Goal: Transaction & Acquisition: Subscribe to service/newsletter

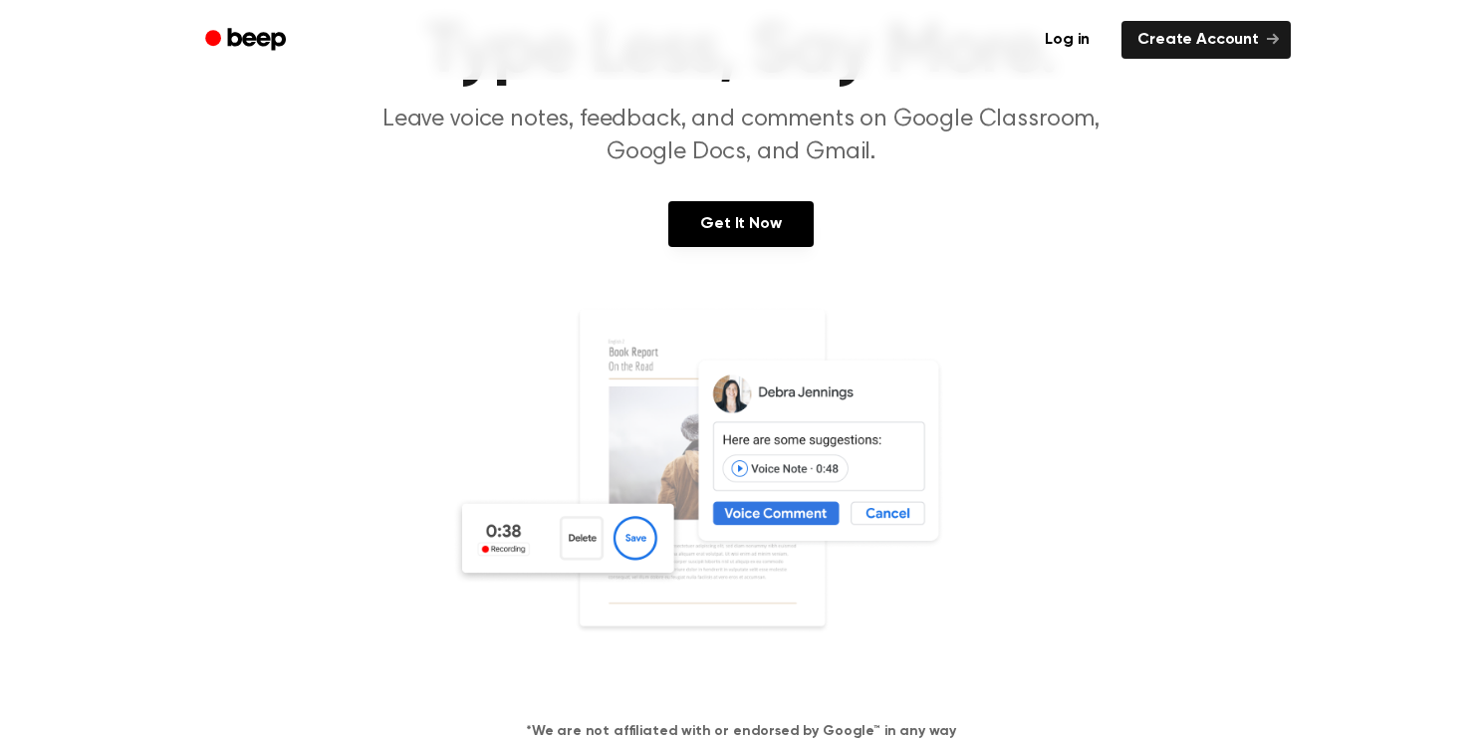
scroll to position [235, 0]
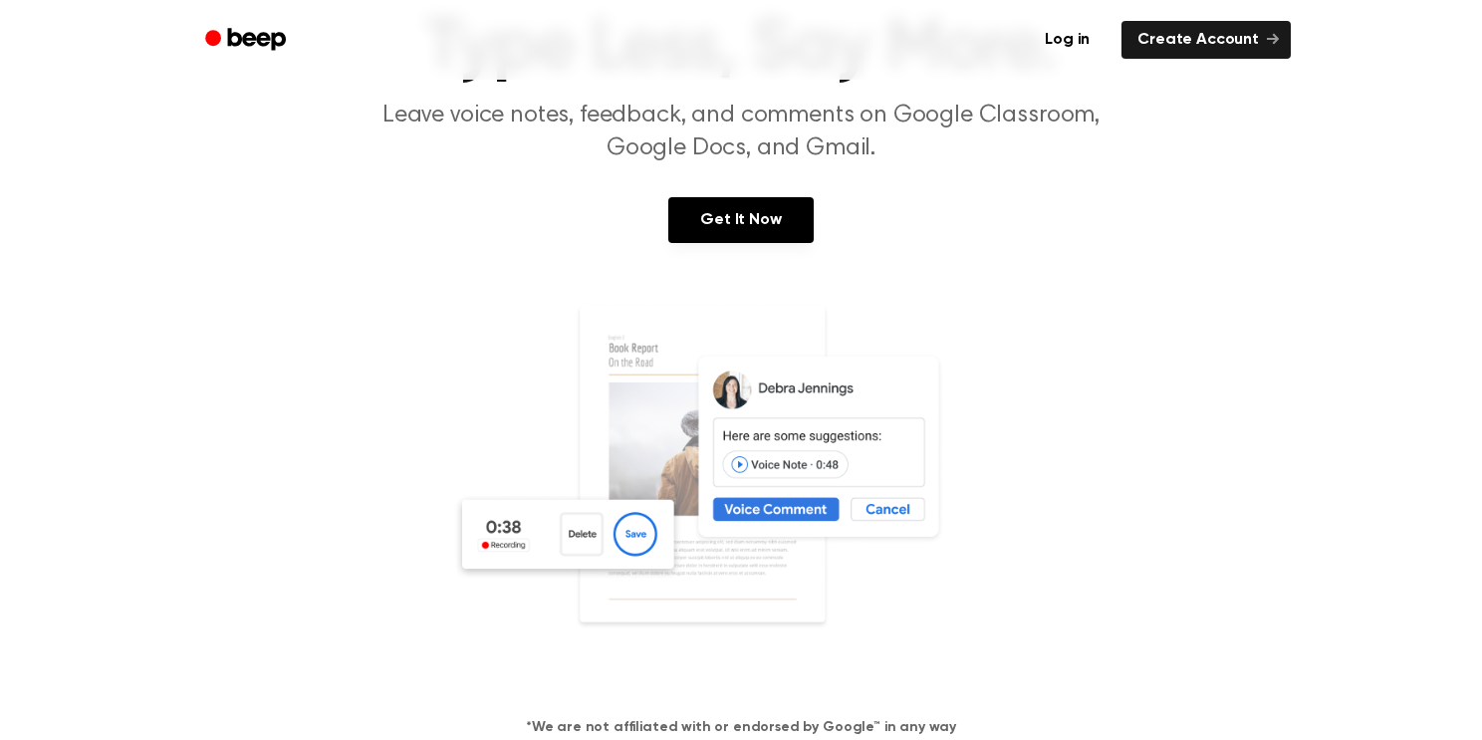
scroll to position [148, 0]
click at [634, 529] on img at bounding box center [741, 493] width 578 height 383
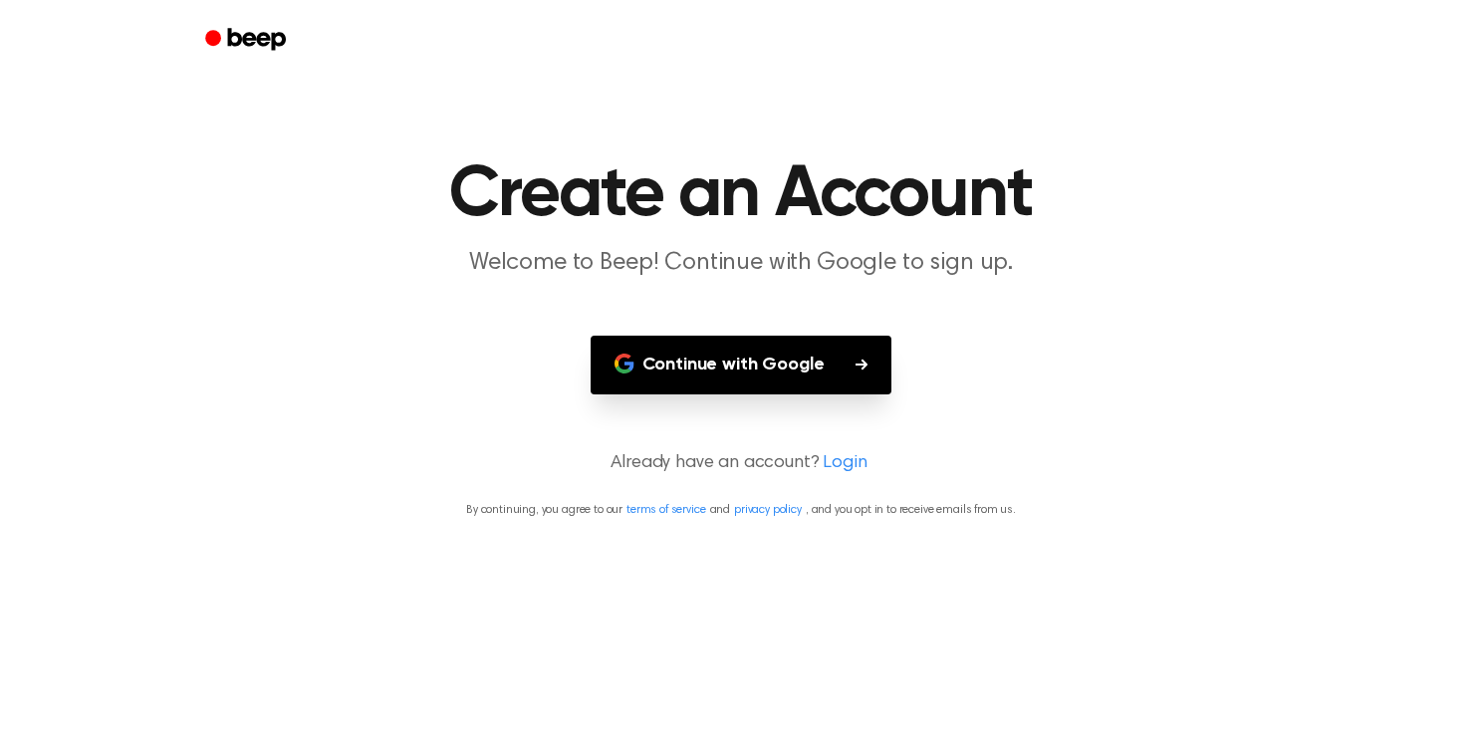
scroll to position [148, 0]
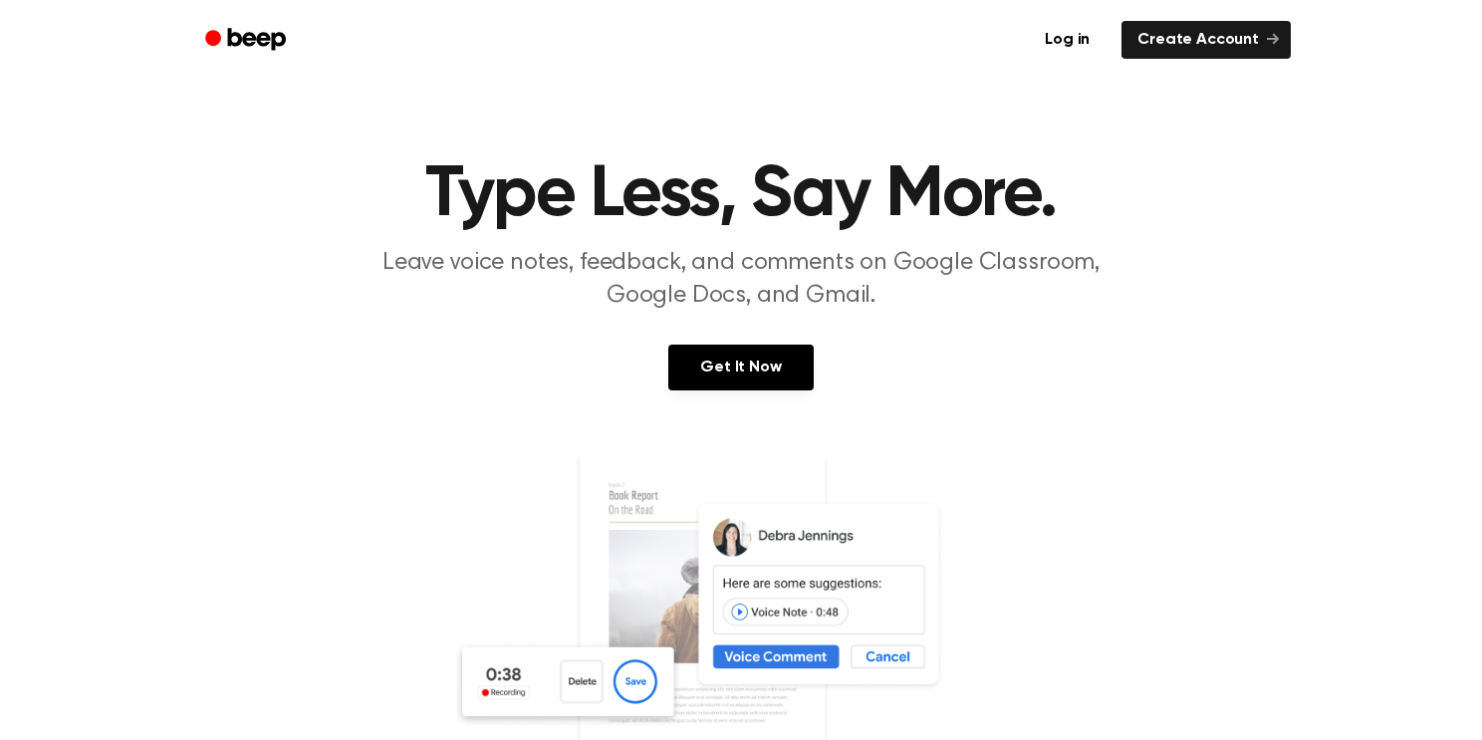
click at [269, 224] on h1 "Type Less, Say More." at bounding box center [741, 195] width 1020 height 72
drag, startPoint x: 598, startPoint y: 423, endPoint x: 330, endPoint y: 295, distance: 297.2
click at [330, 295] on section "Type Less, Say More. Leave voice notes, feedback, and comments on Google Classr…" at bounding box center [741, 538] width 1435 height 758
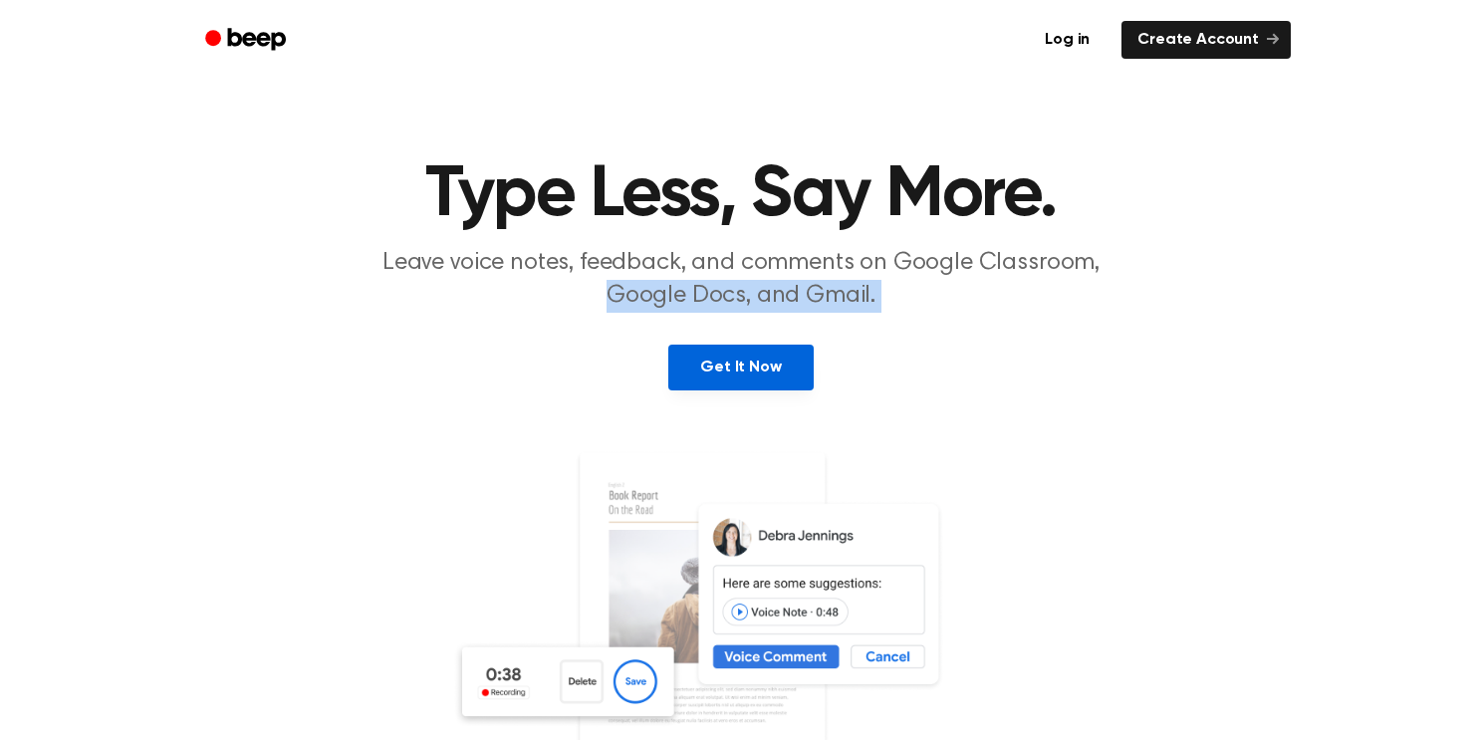
click at [806, 371] on link "Get It Now" at bounding box center [740, 368] width 144 height 46
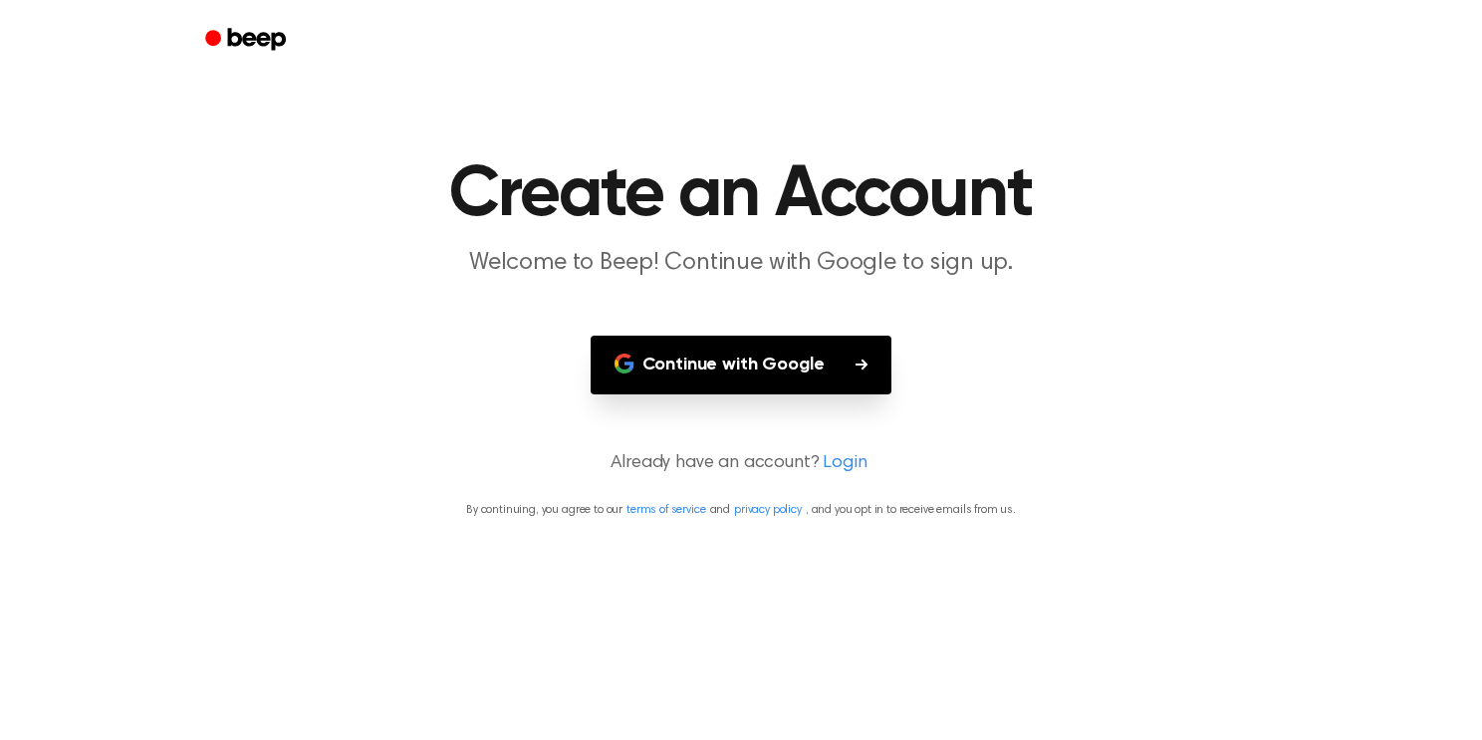
click at [806, 371] on button "Continue with Google" at bounding box center [742, 365] width 302 height 59
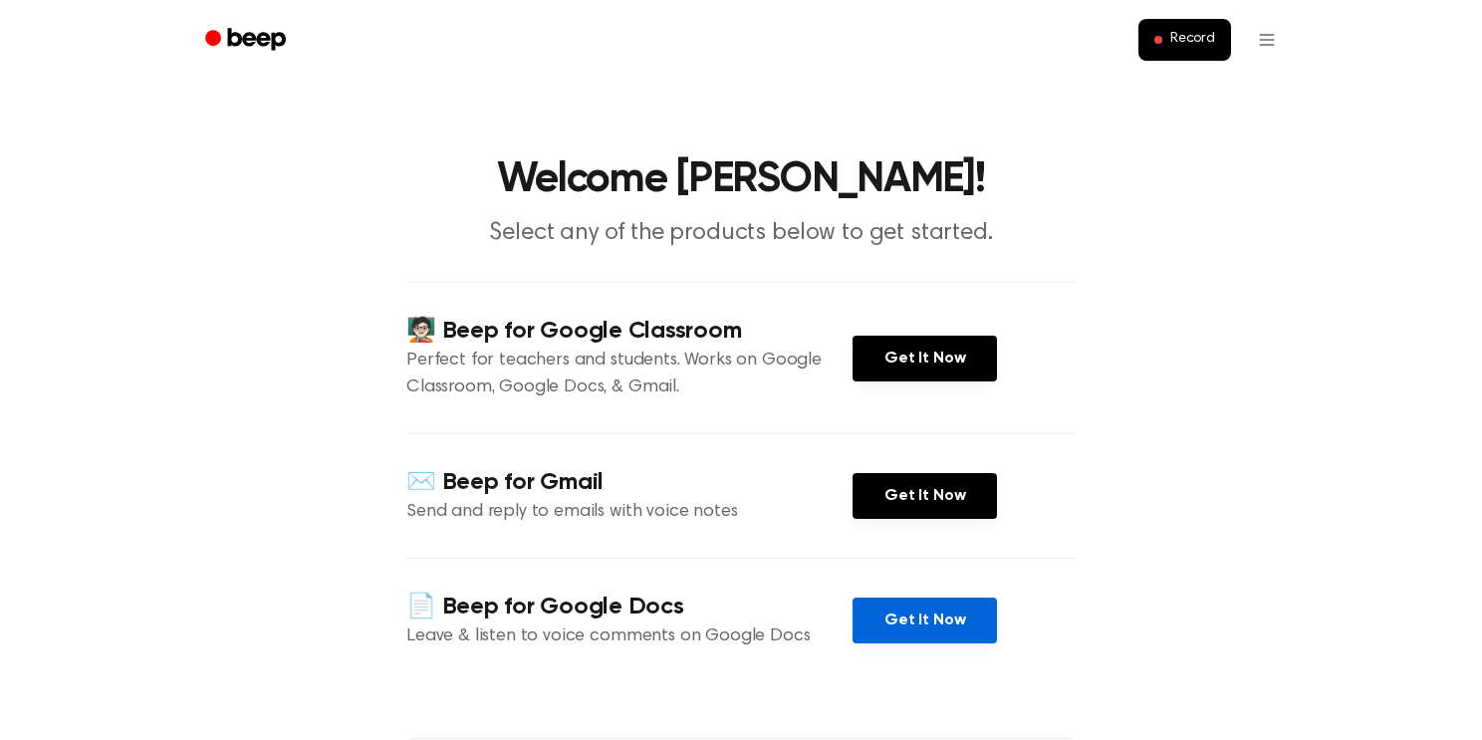
click at [923, 617] on link "Get It Now" at bounding box center [925, 621] width 144 height 46
